Goal: Navigation & Orientation: Find specific page/section

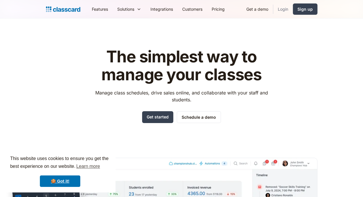
click at [281, 8] on link "Login" at bounding box center [283, 9] width 20 height 13
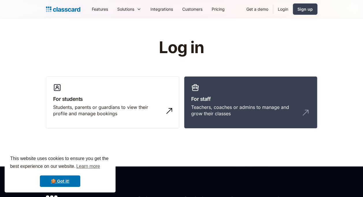
click at [82, 107] on div "Students, parents or guardians to view their profile and manage bookings" at bounding box center [106, 110] width 107 height 13
click at [101, 97] on h3 "For students" at bounding box center [112, 99] width 119 height 8
